Goal: Task Accomplishment & Management: Manage account settings

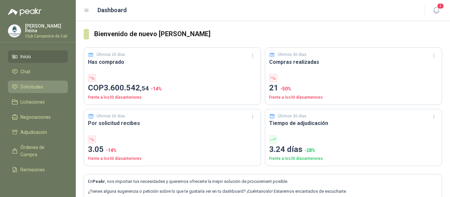
click at [35, 86] on span "Solicitudes" at bounding box center [31, 86] width 23 height 7
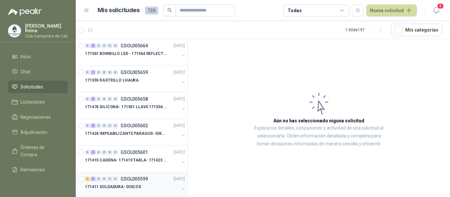
scroll to position [33, 0]
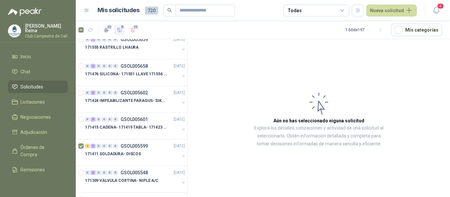
click at [121, 27] on span "9" at bounding box center [122, 26] width 5 height 5
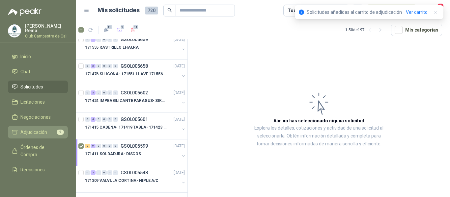
click at [36, 131] on span "Adjudicación" at bounding box center [33, 132] width 27 height 7
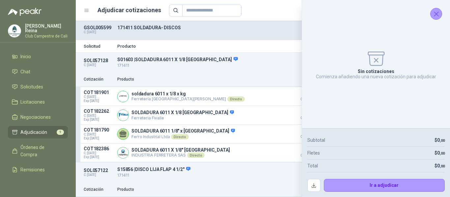
click at [438, 14] on icon "Cerrar" at bounding box center [437, 14] width 8 height 8
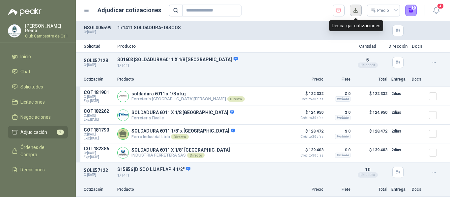
click at [358, 13] on button "button" at bounding box center [356, 11] width 12 height 12
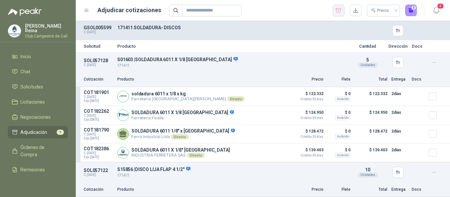
click at [342, 10] on button "button" at bounding box center [339, 11] width 12 height 12
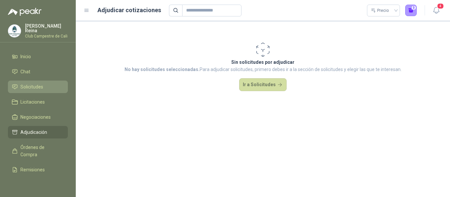
click at [39, 86] on span "Solicitudes" at bounding box center [31, 86] width 23 height 7
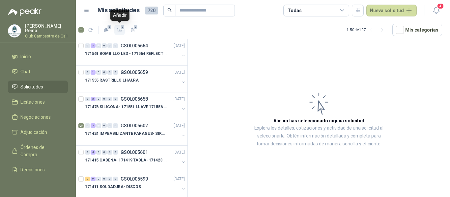
click at [118, 29] on icon "button" at bounding box center [119, 30] width 5 height 4
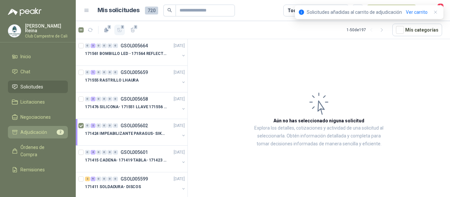
click at [44, 129] on span "Adjudicación" at bounding box center [33, 132] width 27 height 7
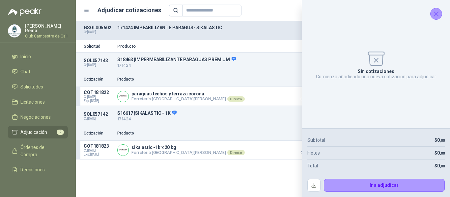
click at [436, 14] on icon "Cerrar" at bounding box center [437, 14] width 8 height 8
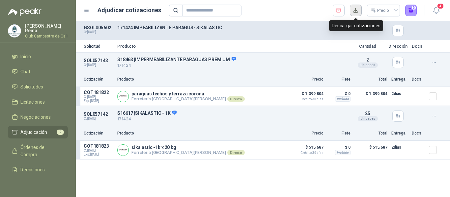
click at [358, 10] on button "button" at bounding box center [356, 11] width 12 height 12
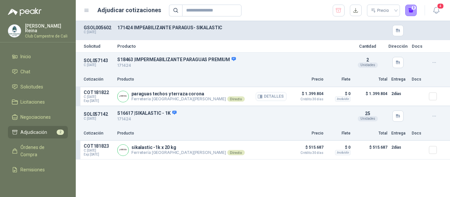
click at [272, 96] on button "Detalles" at bounding box center [271, 96] width 31 height 9
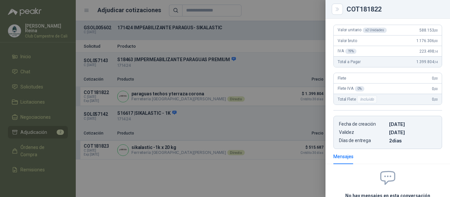
scroll to position [29, 0]
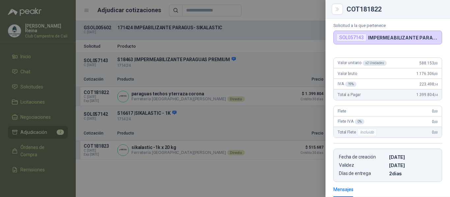
click at [395, 41] on p "IMPERMEABILIZANTE PARAGUAS PREMIUM" at bounding box center [403, 38] width 71 height 6
click at [349, 42] on div "SOL057143" at bounding box center [352, 38] width 30 height 8
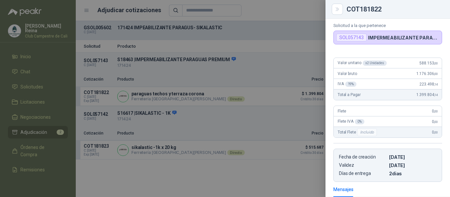
click at [427, 41] on p "IMPERMEABILIZANTE PARAGUAS PREMIUM" at bounding box center [403, 38] width 71 height 6
click at [430, 41] on p "IMPERMEABILIZANTE PARAGUAS PREMIUM" at bounding box center [403, 38] width 71 height 6
click at [428, 41] on p "IMPERMEABILIZANTE PARAGUAS PREMIUM" at bounding box center [403, 38] width 71 height 6
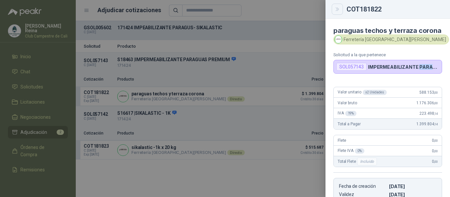
click at [337, 7] on icon "Close" at bounding box center [338, 10] width 6 height 6
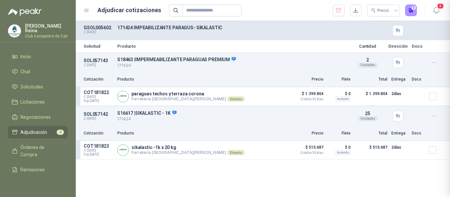
scroll to position [132, 0]
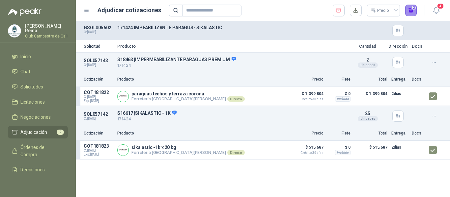
click at [413, 12] on button "2" at bounding box center [412, 11] width 12 height 12
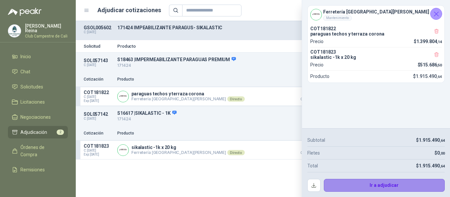
click at [378, 186] on button "Ir a adjudicar" at bounding box center [384, 185] width 121 height 13
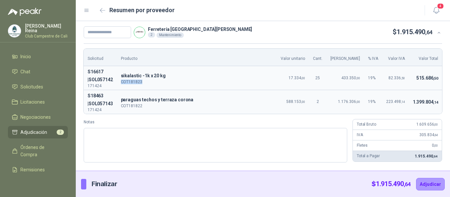
drag, startPoint x: 154, startPoint y: 83, endPoint x: 128, endPoint y: 83, distance: 25.4
click at [128, 83] on td "s sikalastic -1k x 20 kg COT181823" at bounding box center [197, 78] width 160 height 24
copy p "COT181823"
drag, startPoint x: 134, startPoint y: 76, endPoint x: 295, endPoint y: 33, distance: 167.5
click at [295, 33] on div "Ferretería Industrial del [PERSON_NAME] 2 Mantenimiento $ 1.915.490 ,64" at bounding box center [258, 32] width 349 height 12
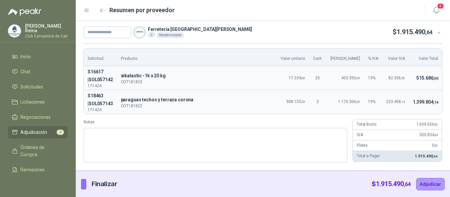
click at [98, 186] on p "Finalizar" at bounding box center [104, 184] width 25 height 10
click at [97, 186] on p "Finalizar" at bounding box center [104, 184] width 25 height 10
click at [84, 186] on div at bounding box center [83, 184] width 5 height 11
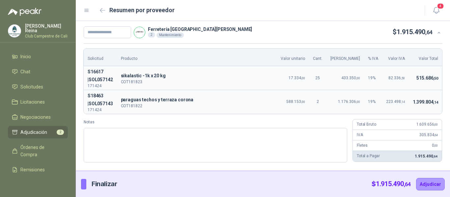
click at [84, 186] on div at bounding box center [83, 184] width 5 height 11
click at [439, 32] on icon at bounding box center [439, 32] width 3 height 1
click at [440, 33] on icon at bounding box center [439, 32] width 5 height 5
click at [440, 33] on icon at bounding box center [439, 32] width 3 height 1
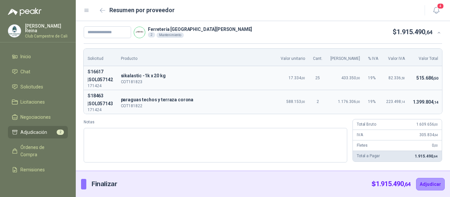
click at [440, 33] on icon at bounding box center [439, 32] width 3 height 1
click at [95, 183] on p "Finalizar" at bounding box center [104, 184] width 25 height 10
click at [83, 187] on div at bounding box center [83, 184] width 5 height 11
click at [102, 9] on icon "button" at bounding box center [102, 10] width 5 height 4
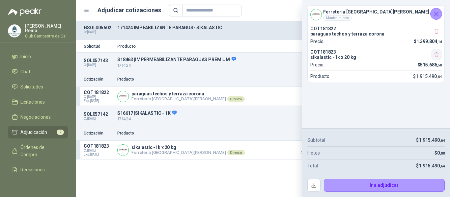
click at [438, 57] on icon "button" at bounding box center [437, 55] width 6 height 6
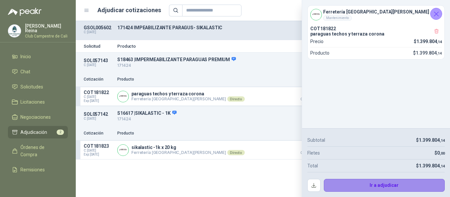
click at [366, 185] on button "Ir a adjudicar" at bounding box center [384, 185] width 121 height 13
